Goal: Information Seeking & Learning: Learn about a topic

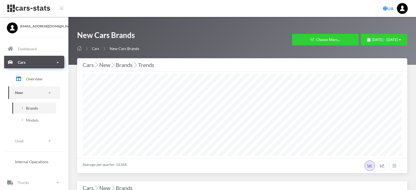
select select "25"
click at [372, 39] on span "January 1, 2025 - September 10, 2025" at bounding box center [385, 39] width 26 height 4
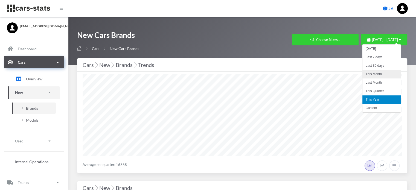
click at [367, 75] on li "This Month" at bounding box center [381, 74] width 38 height 8
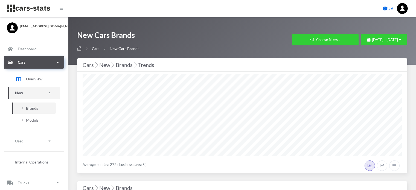
select select "25"
click at [369, 42] on div "September 1, 2025 - September 10, 2025" at bounding box center [384, 39] width 34 height 5
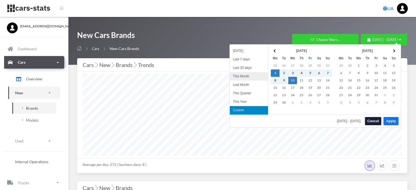
click at [243, 77] on li "This Month" at bounding box center [249, 76] width 38 height 8
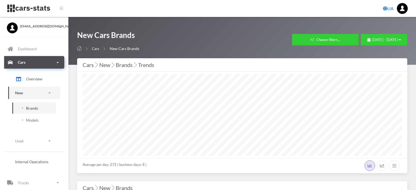
select select "25"
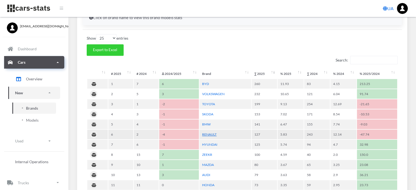
click at [210, 134] on link "RENAULT" at bounding box center [209, 134] width 14 height 4
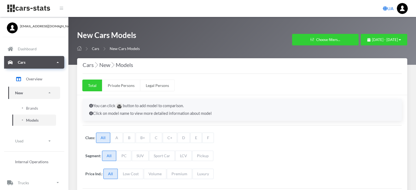
select select "25"
select select "RENAULT"
click at [367, 42] on div "September 1, 2025 - September 11, 2025" at bounding box center [384, 39] width 34 height 5
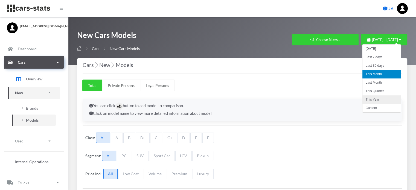
click at [370, 99] on li "This Year" at bounding box center [381, 99] width 38 height 8
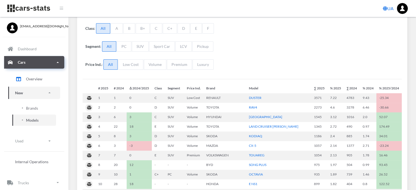
select select "25"
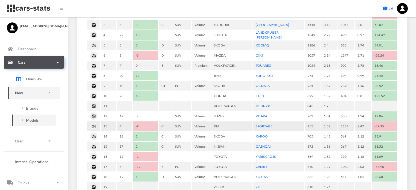
scroll to position [301, 0]
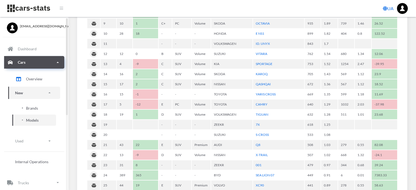
click at [34, 109] on span "Brands" at bounding box center [32, 108] width 12 height 6
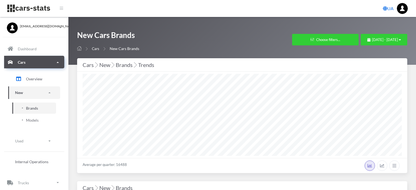
select select "25"
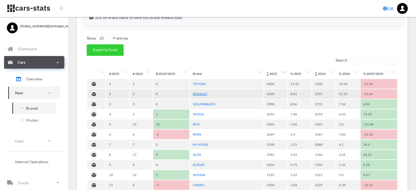
click at [204, 93] on link "RENAULT" at bounding box center [200, 94] width 14 height 4
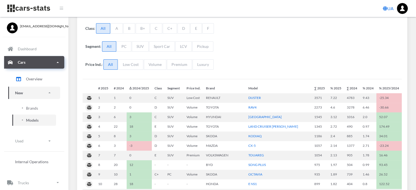
select select "25"
select select "RENAULT"
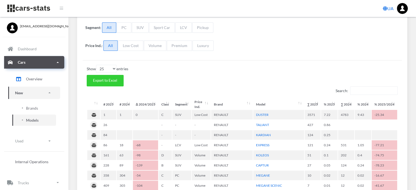
scroll to position [137, 0]
